Goal: Transaction & Acquisition: Purchase product/service

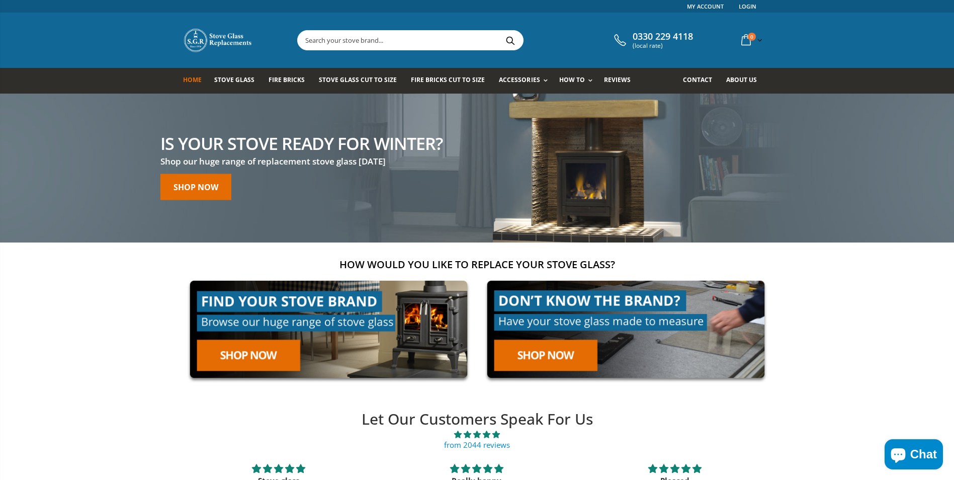
click at [338, 43] on input "text" at bounding box center [467, 40] width 338 height 19
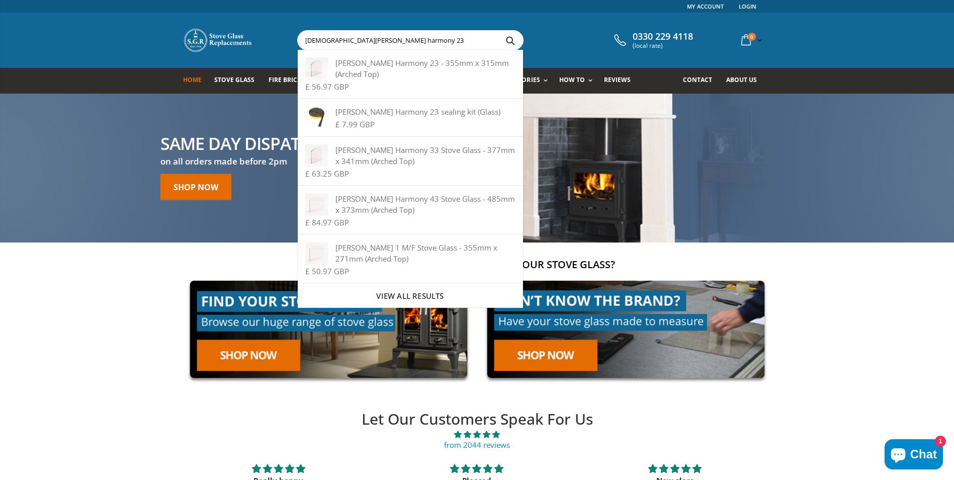
type input "[DEMOGRAPHIC_DATA][PERSON_NAME] harmony 23"
click at [499, 31] on button "Search" at bounding box center [510, 40] width 23 height 19
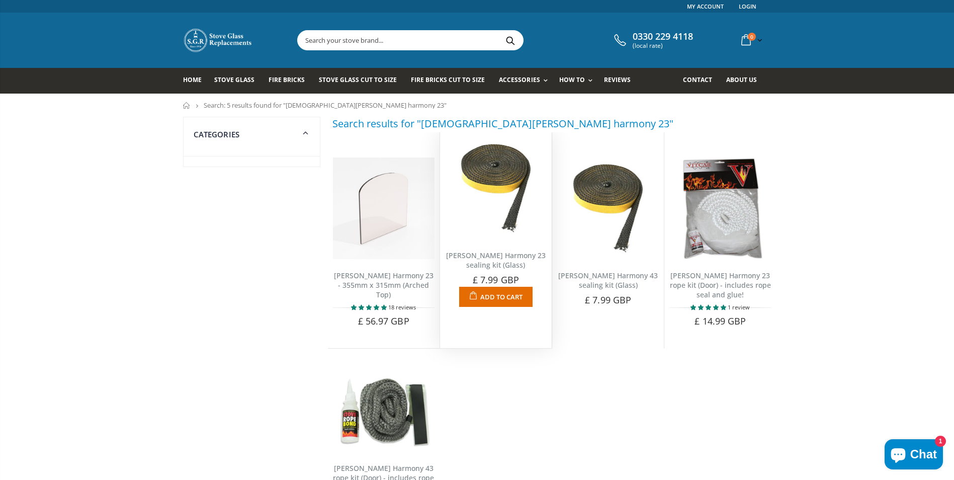
click at [517, 298] on span "Add to Cart" at bounding box center [501, 296] width 42 height 9
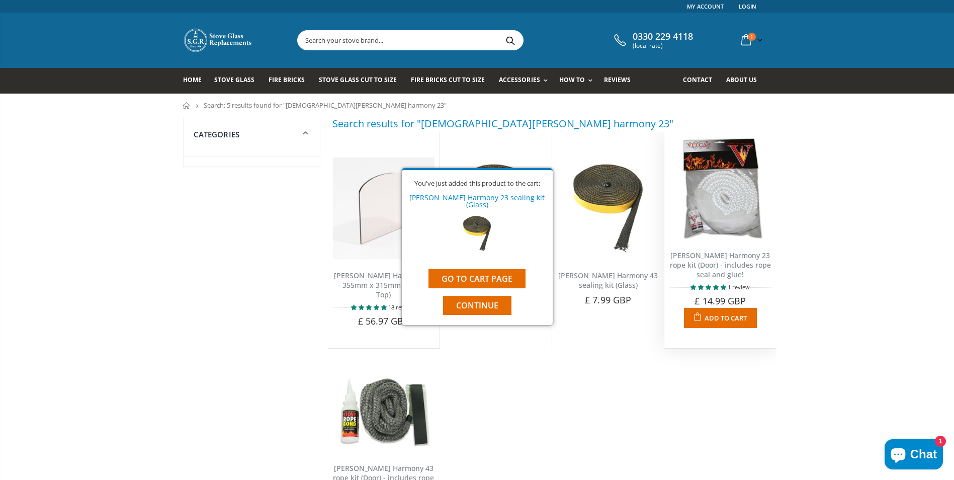
click at [734, 319] on span "Add to Cart" at bounding box center [726, 317] width 42 height 9
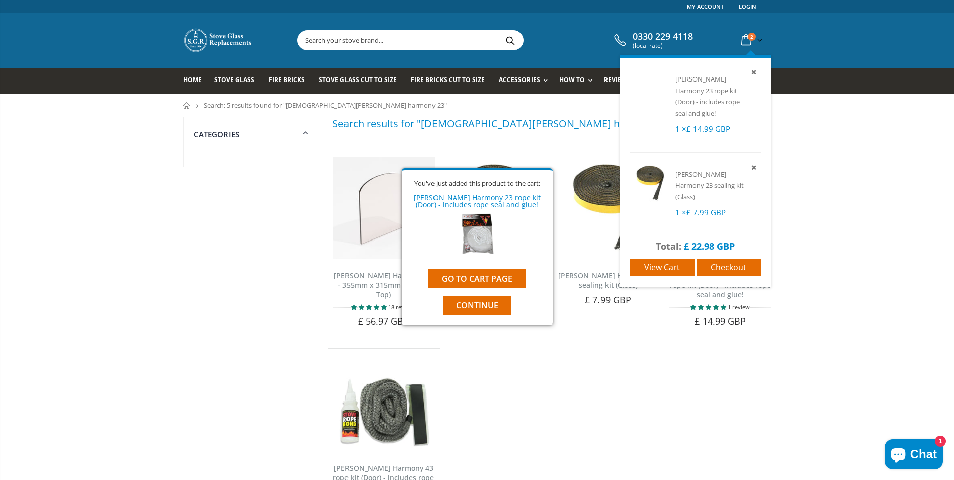
click at [747, 39] on icon at bounding box center [746, 40] width 18 height 18
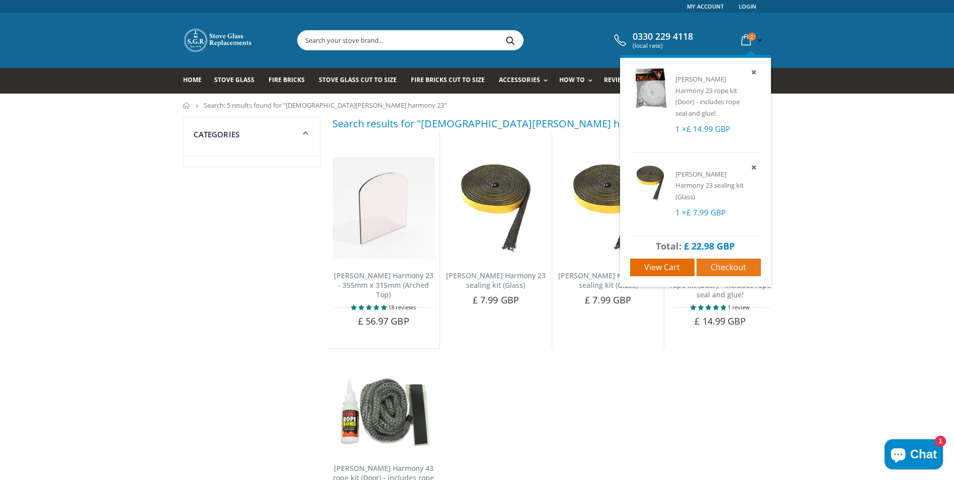
click at [728, 264] on span "Checkout" at bounding box center [729, 267] width 36 height 11
